Goal: Task Accomplishment & Management: Use online tool/utility

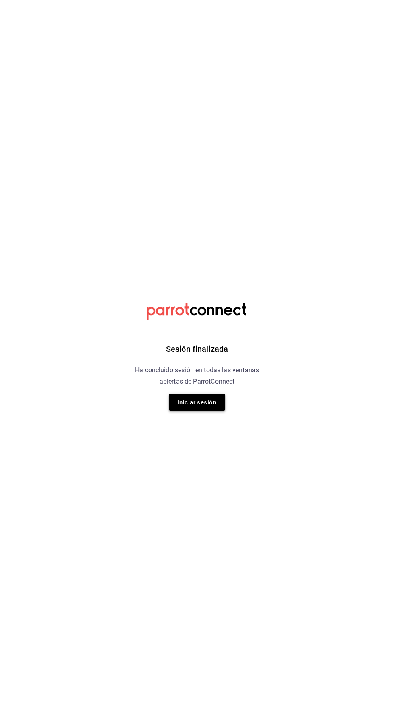
click at [202, 399] on font "Iniciar sesión" at bounding box center [197, 402] width 39 height 7
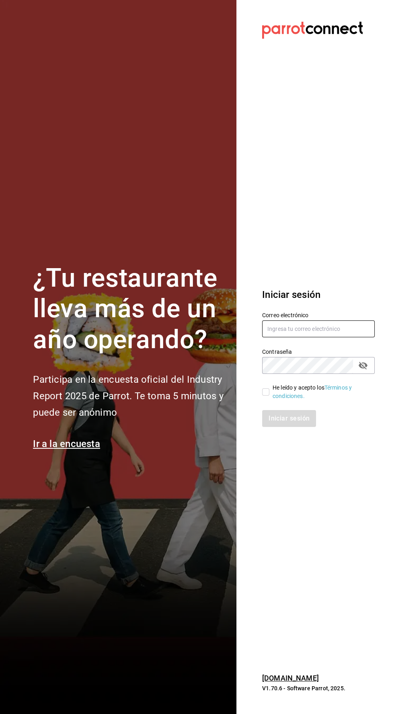
click at [301, 337] on input "text" at bounding box center [318, 329] width 113 height 17
type input "Alexvoss834@gmail.com"
click at [265, 396] on input "He leído y acepto los Términos y condiciones." at bounding box center [265, 392] width 7 height 7
checkbox input "true"
click at [293, 422] on font "Iniciar sesión" at bounding box center [289, 419] width 41 height 8
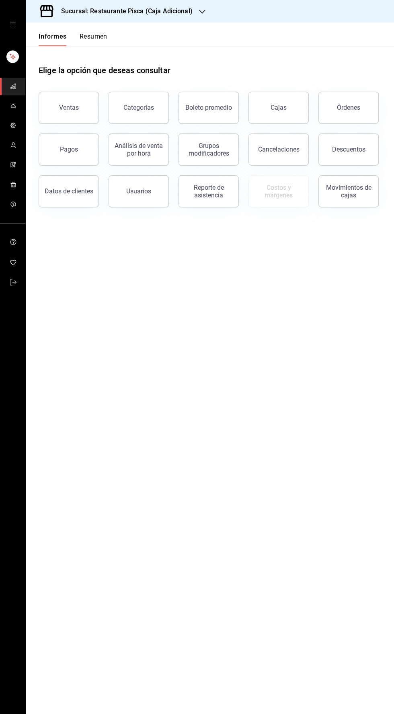
click at [125, 13] on font "Sucursal: Restaurante Pisca (Caja Adicional)" at bounding box center [127, 11] width 132 height 8
click at [50, 58] on div "Pisca" at bounding box center [86, 53] width 121 height 18
click at [82, 115] on button "Ventas" at bounding box center [69, 108] width 60 height 32
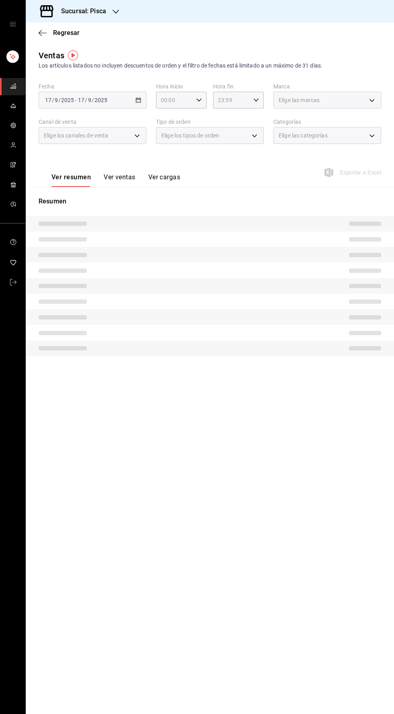
click at [121, 185] on button "Ver ventas" at bounding box center [120, 180] width 32 height 14
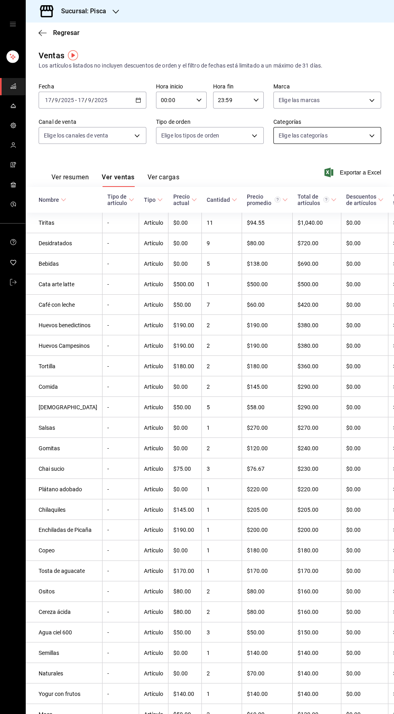
click at [307, 135] on body "Sucursal: Pisca Regresar Ventas Los artículos listados no incluyen descuentos d…" at bounding box center [197, 357] width 394 height 714
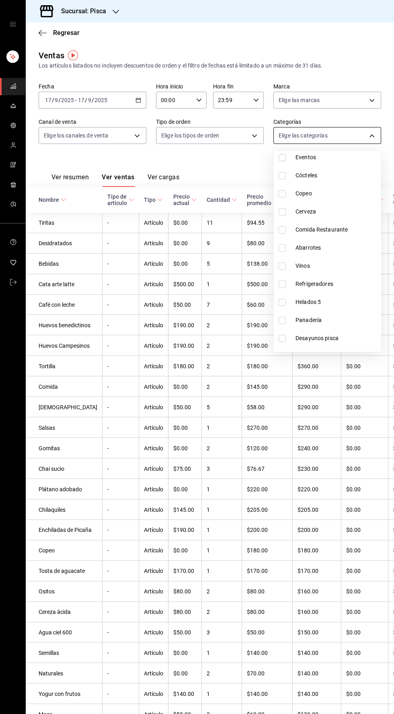
scroll to position [128, 0]
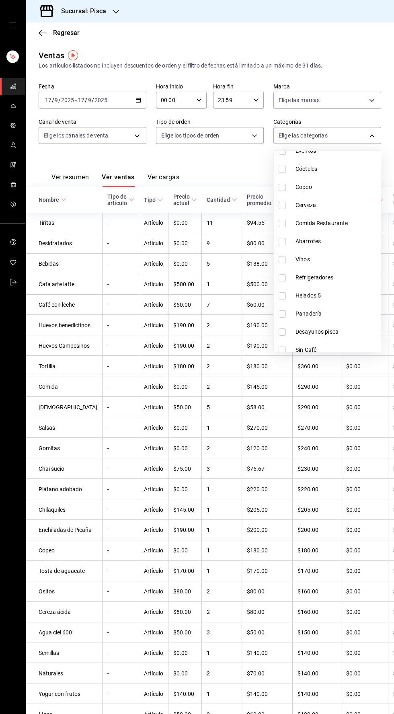
click at [277, 293] on li "Helados 5" at bounding box center [327, 296] width 107 height 18
type input "2e004ecd-0e99-4f20-a2e6-b893d6da9dab"
checkbox input "true"
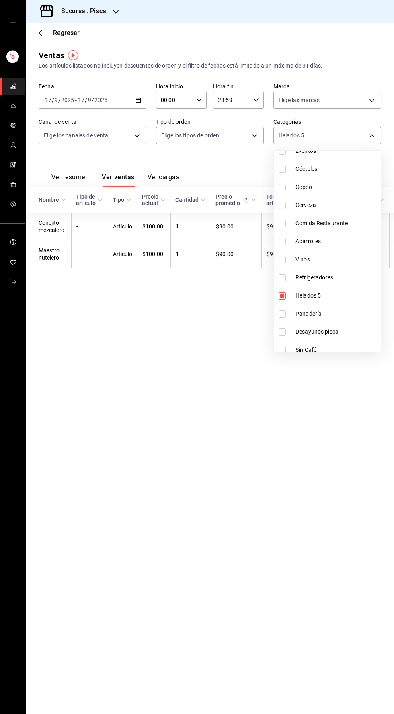
click at [272, 602] on div at bounding box center [197, 357] width 394 height 714
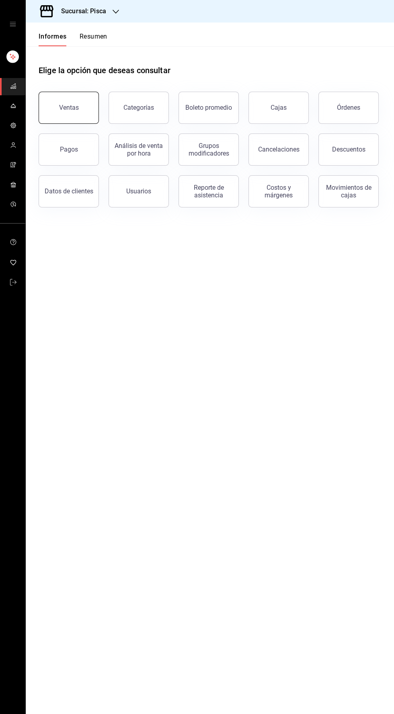
click at [65, 110] on font "Ventas" at bounding box center [69, 108] width 20 height 8
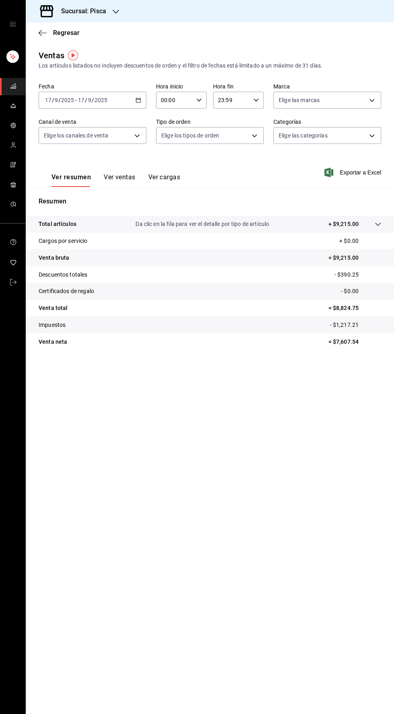
click at [138, 100] on icon "button" at bounding box center [139, 100] width 6 height 6
click at [51, 142] on font "Ayer" at bounding box center [51, 142] width 12 height 6
click at [115, 177] on font "Ver ventas" at bounding box center [120, 177] width 32 height 8
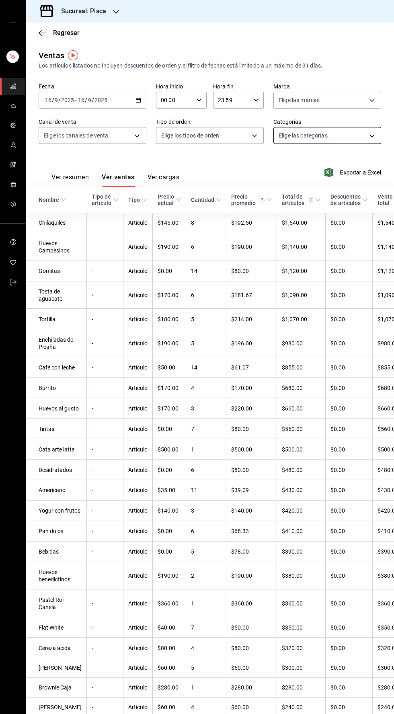
click at [308, 136] on body "Sucursal: Pisca Regresar Ventas Los artículos listados no incluyen descuentos d…" at bounding box center [197, 357] width 394 height 714
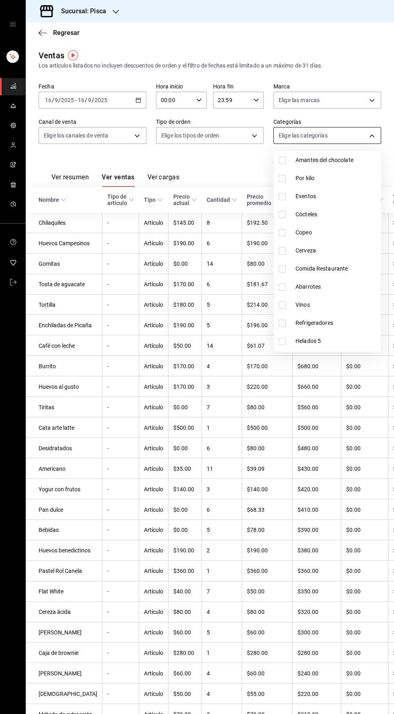
scroll to position [82, 0]
click at [280, 336] on li "Helados 5" at bounding box center [327, 341] width 107 height 18
type input "2e004ecd-0e99-4f20-a2e6-b893d6da9dab"
checkbox input "true"
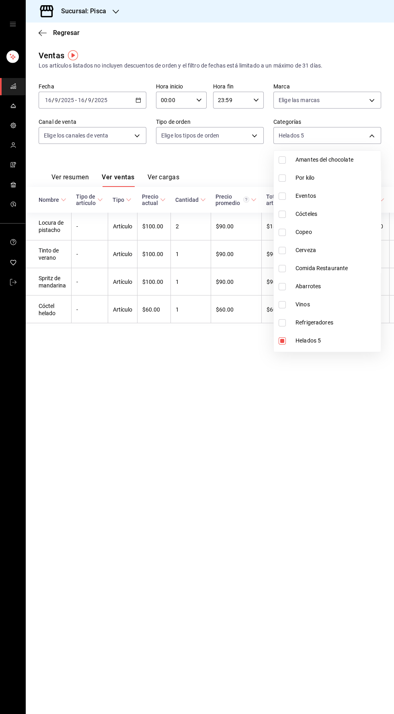
click at [29, 164] on div at bounding box center [197, 357] width 394 height 714
